Goal: Navigation & Orientation: Find specific page/section

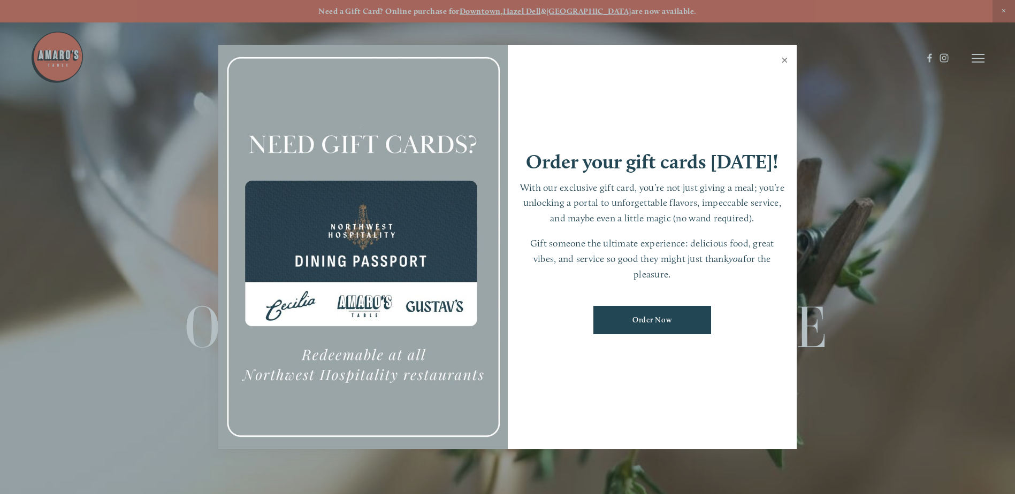
click at [786, 54] on link "Close" at bounding box center [784, 62] width 21 height 30
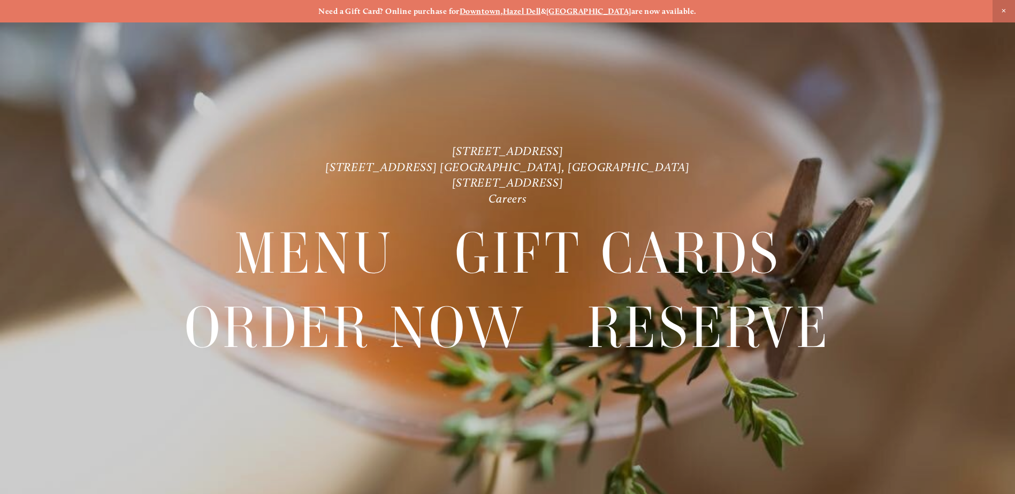
scroll to position [22, 0]
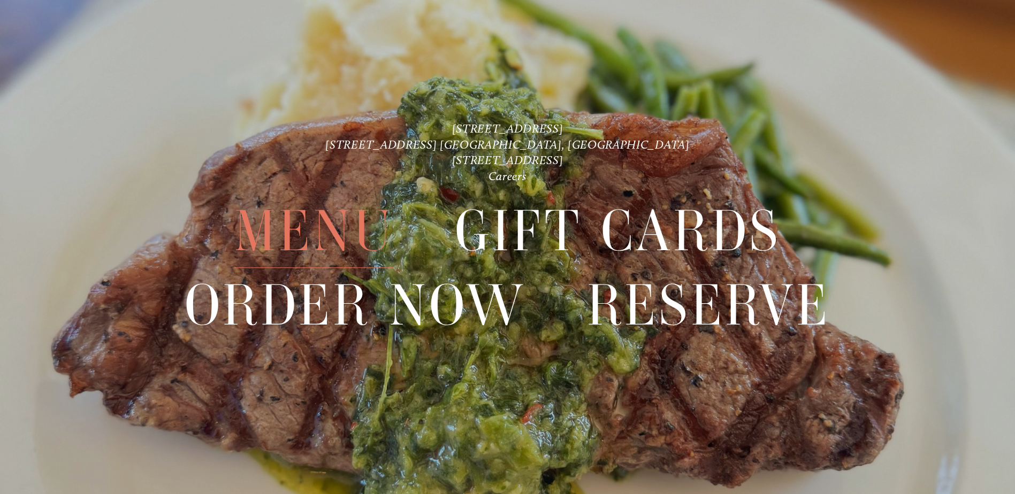
click at [347, 220] on span "Menu" at bounding box center [313, 231] width 159 height 73
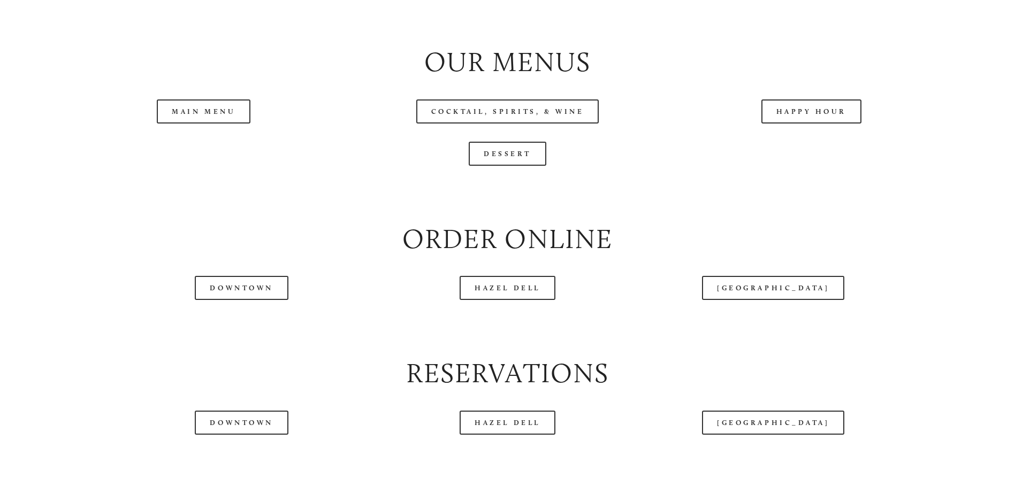
scroll to position [1230, 0]
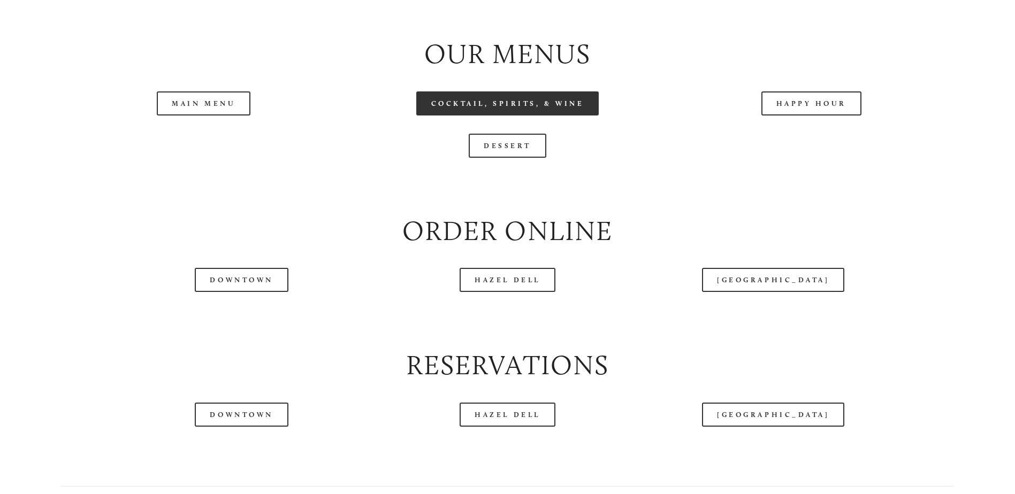
click at [581, 116] on link "Cocktail, Spirits, & Wine" at bounding box center [507, 103] width 183 height 24
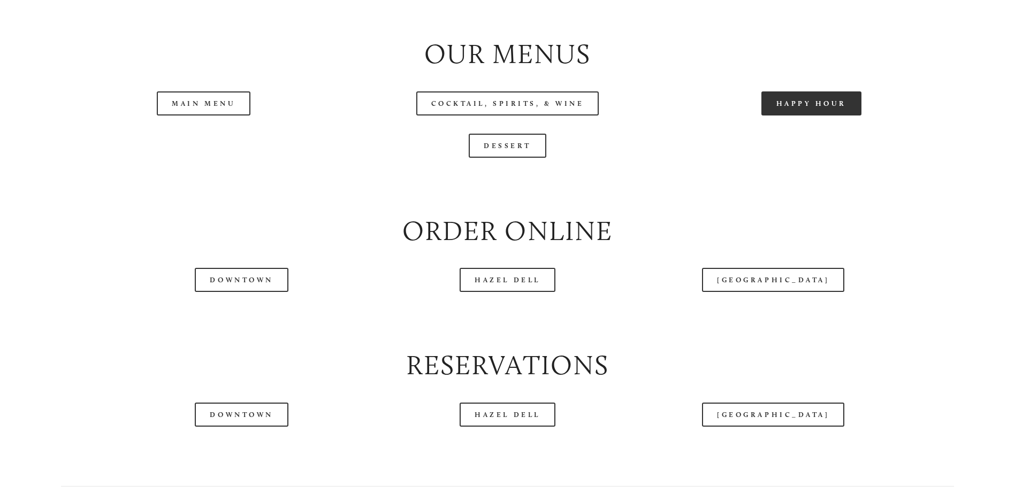
click at [792, 116] on link "Happy Hour" at bounding box center [811, 103] width 101 height 24
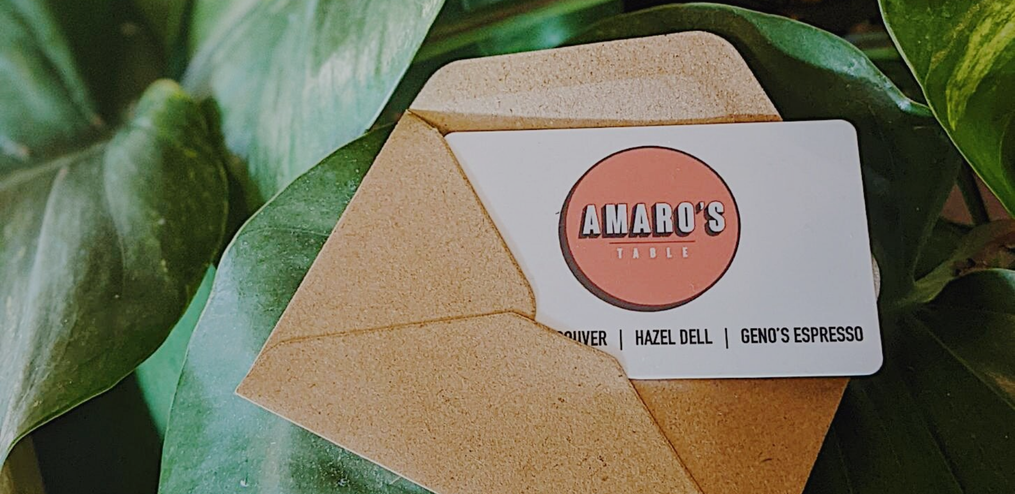
scroll to position [22, 0]
